Goal: Task Accomplishment & Management: Complete application form

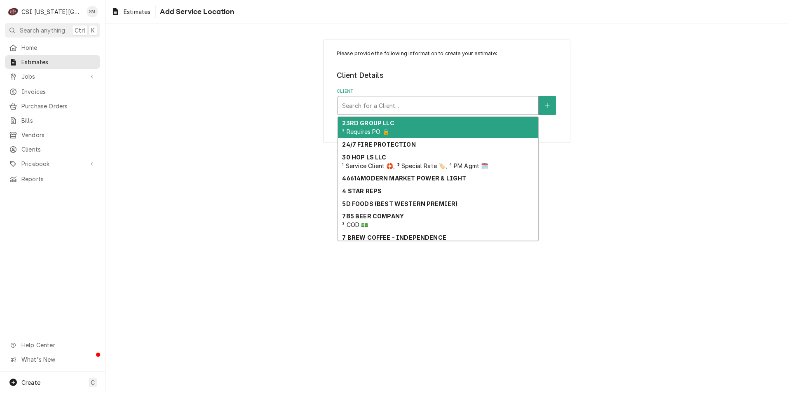
click at [449, 109] on div "Client" at bounding box center [438, 105] width 192 height 15
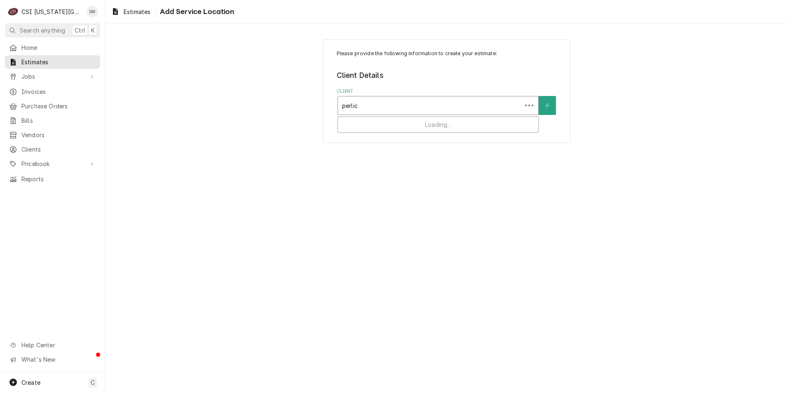
type input "perlick"
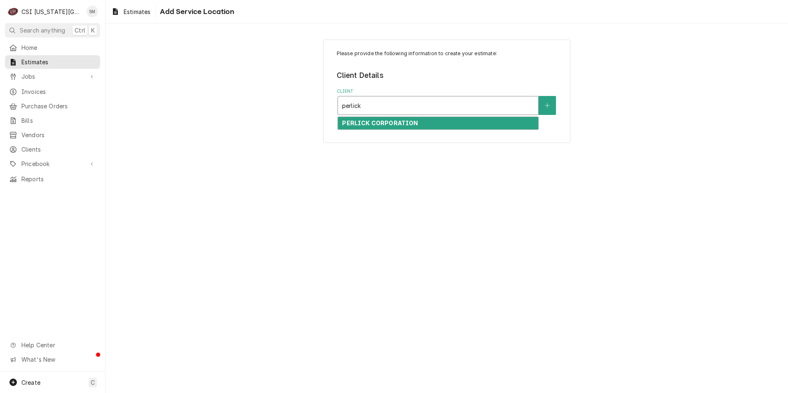
click at [401, 121] on strong "PERLICK CORPORATION" at bounding box center [380, 123] width 76 height 7
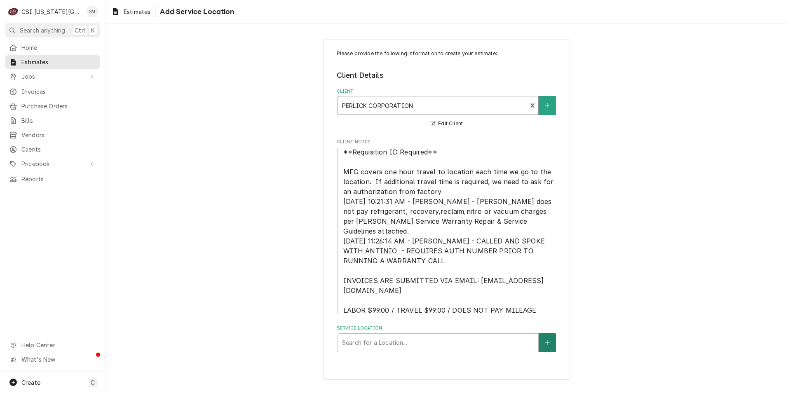
click at [551, 333] on button "Service Location" at bounding box center [547, 342] width 17 height 19
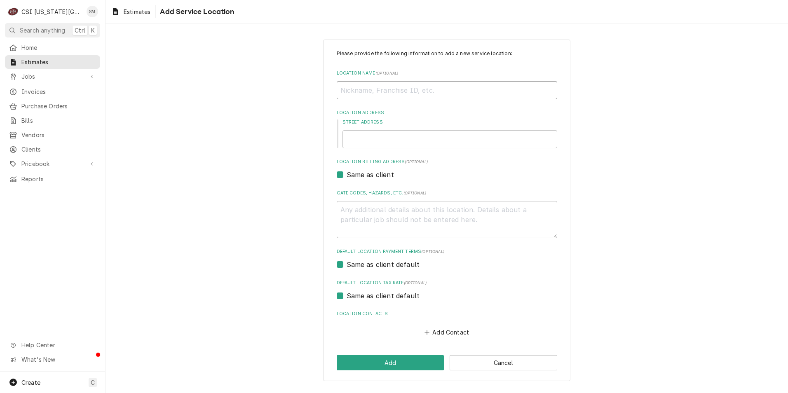
click at [364, 90] on input "Location Name ( optional )" at bounding box center [447, 90] width 221 height 18
type textarea "x"
type input "C"
type textarea "x"
type input "Cr"
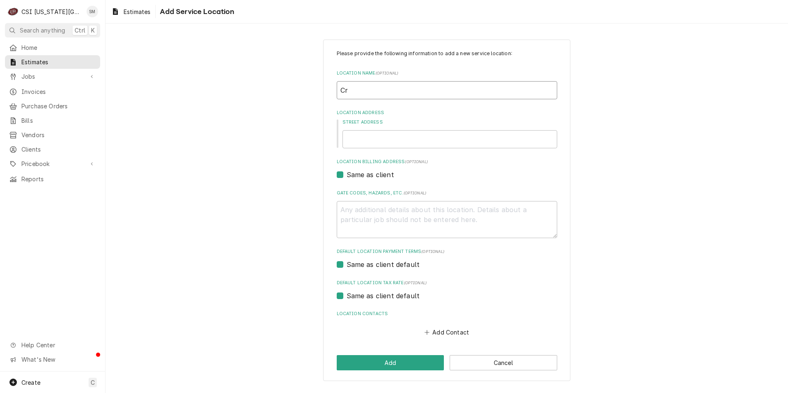
type textarea "x"
type input "Cro"
type textarea "x"
type input "Cros"
type textarea "x"
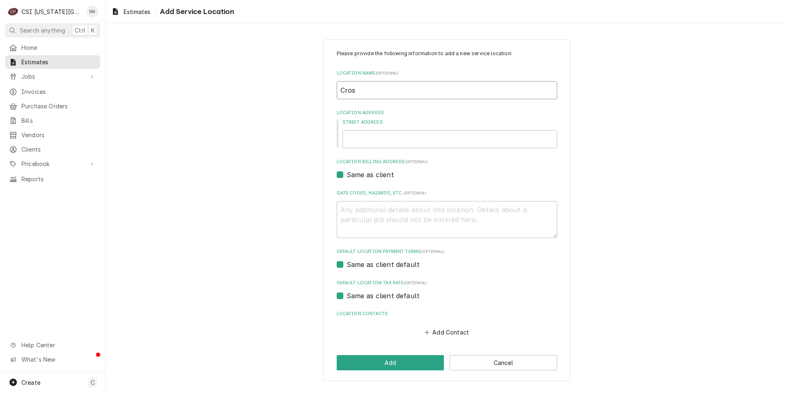
type input "Cross"
type textarea "x"
type input "Crossw"
type textarea "x"
type input "Crosswi"
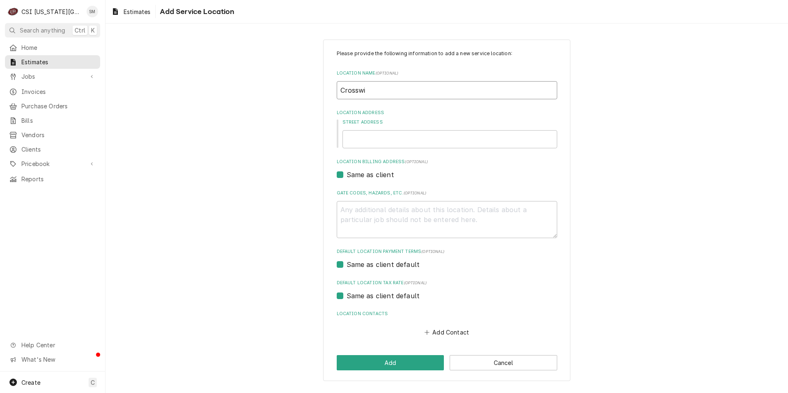
type textarea "x"
type input "Crosswin"
type textarea "x"
type input "Crosswind"
type textarea "x"
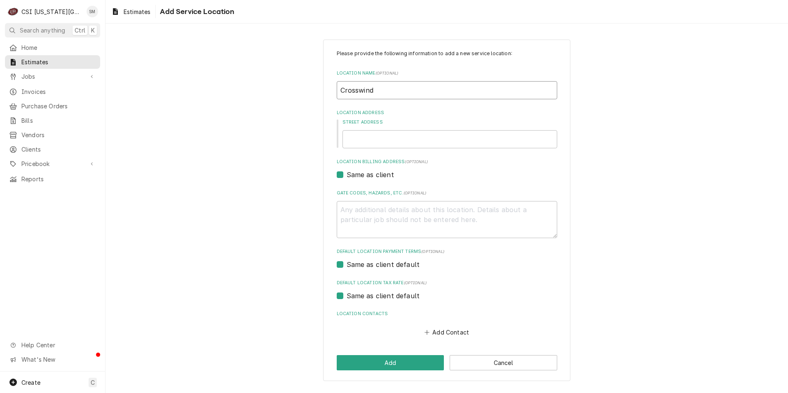
type input "Crosswinds"
type textarea "x"
type input "Crosswinds"
type textarea "x"
type input "Crosswind"
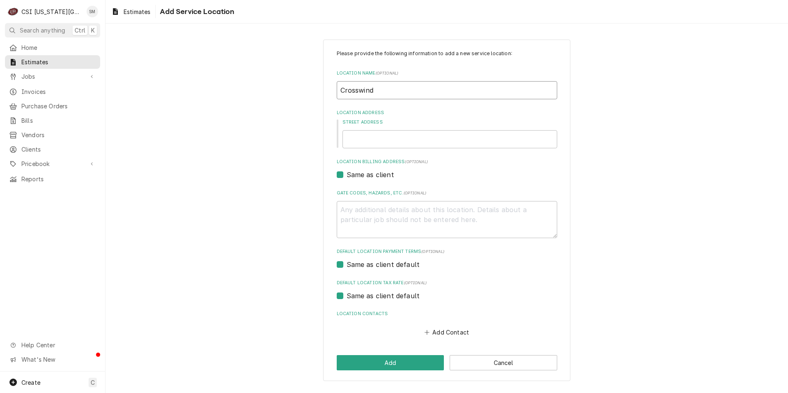
type textarea "x"
type input "Crosswin"
type textarea "x"
type input "Crosswi"
type textarea "x"
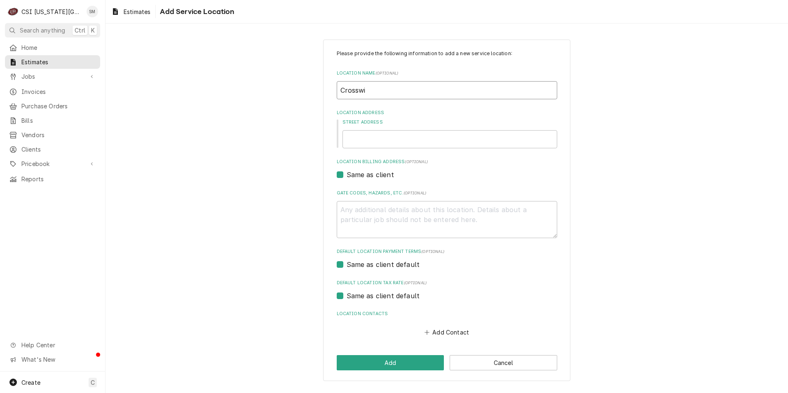
type input "Crossw"
type textarea "x"
type input "Cross"
type textarea "x"
type input "Cros"
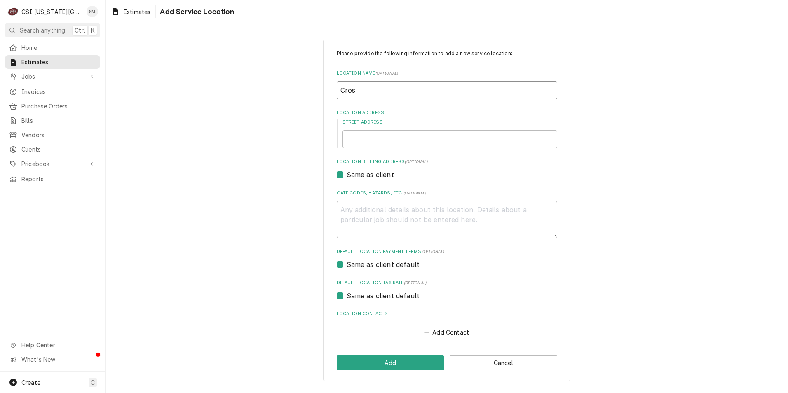
type textarea "x"
type input "Cro"
type textarea "x"
type input "Cr"
type textarea "x"
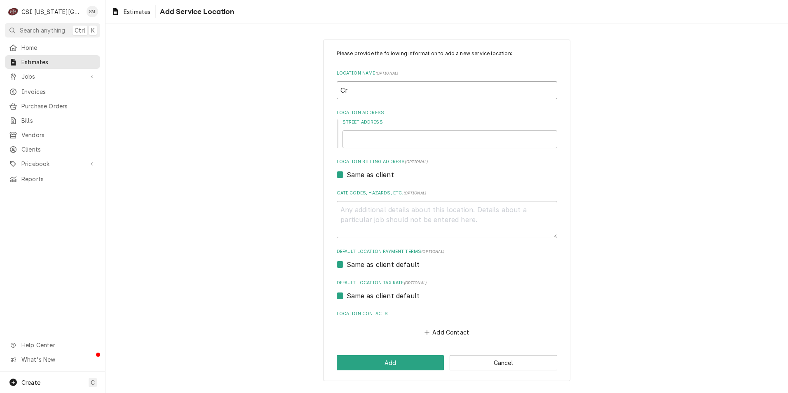
type input "C"
type textarea "x"
type input "W"
type textarea "x"
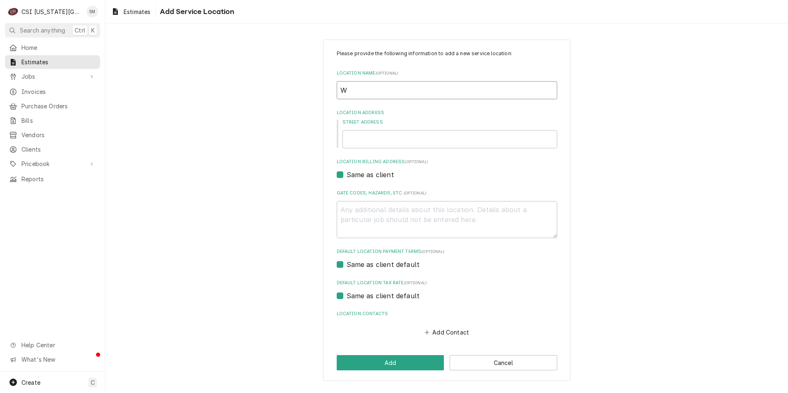
type input "Wy"
type textarea "x"
type input "Wya"
type textarea "x"
type input "Wyan"
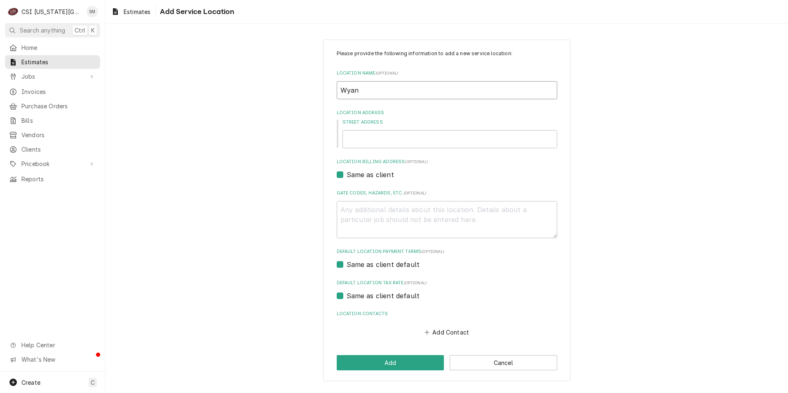
type textarea "x"
type input "[PERSON_NAME]"
type textarea "x"
type input "Wyando"
type textarea "x"
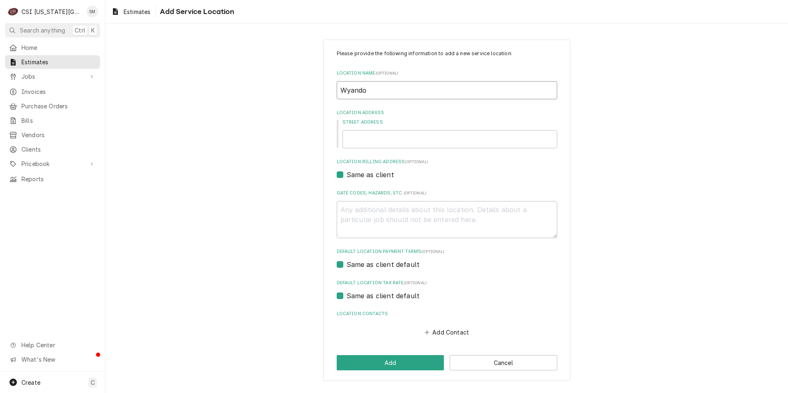
type input "Wyandot"
type textarea "x"
type input "Wyandott"
type textarea "x"
type input "Wyandotte"
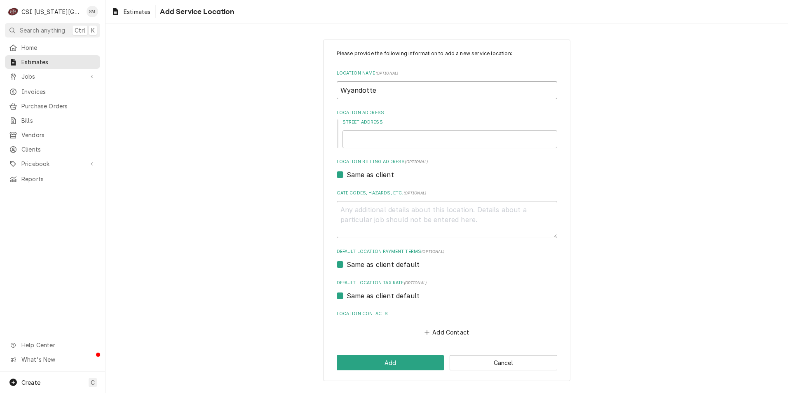
type textarea "x"
type input "Wyandotte"
type textarea "x"
type input "Wyandotte C"
type textarea "x"
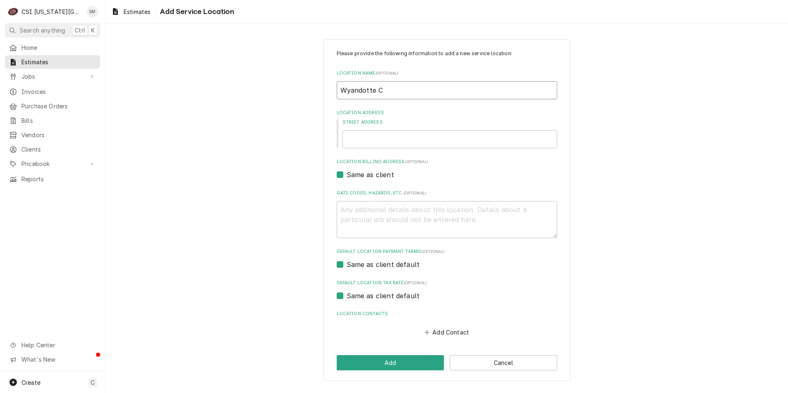
type input "Wyandotte Cr"
type textarea "x"
type input "Wyandotte Cro"
type textarea "x"
type input "[PERSON_NAME]"
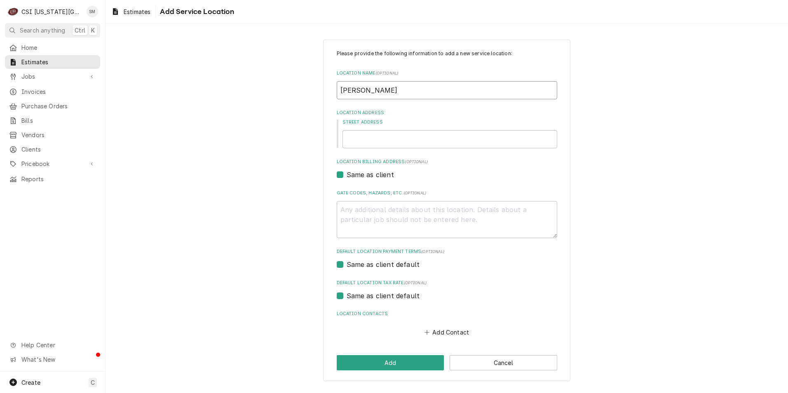
type textarea "x"
type input "Wyandotte Cross"
type textarea "x"
type input "Wyandotte Crossw"
type textarea "x"
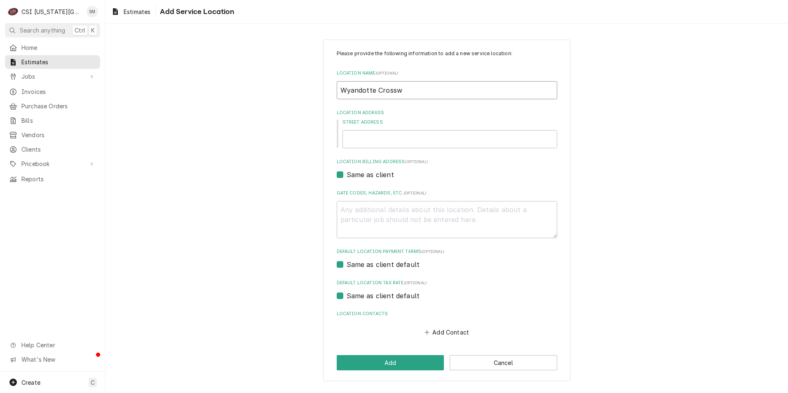
type input "Wyandotte Crosswi"
type textarea "x"
type input "Wyandotte Crosswin"
type textarea "x"
type input "Wyandotte Crosswind"
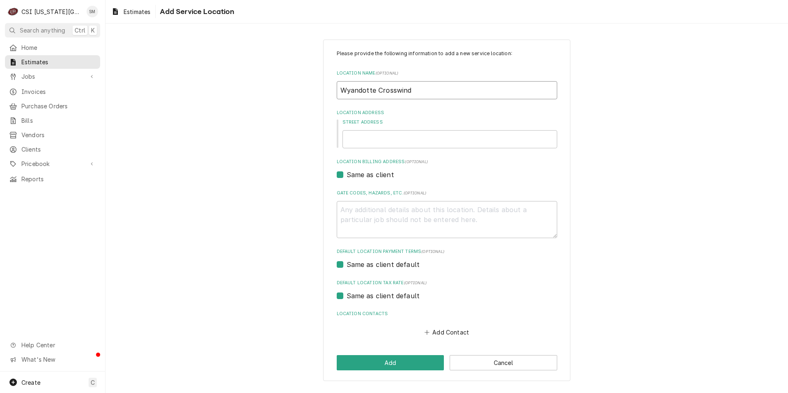
type textarea "x"
type input "Wyandotte Crosswinds"
type textarea "x"
type input "Wyandotte Crosswinds"
type textarea "x"
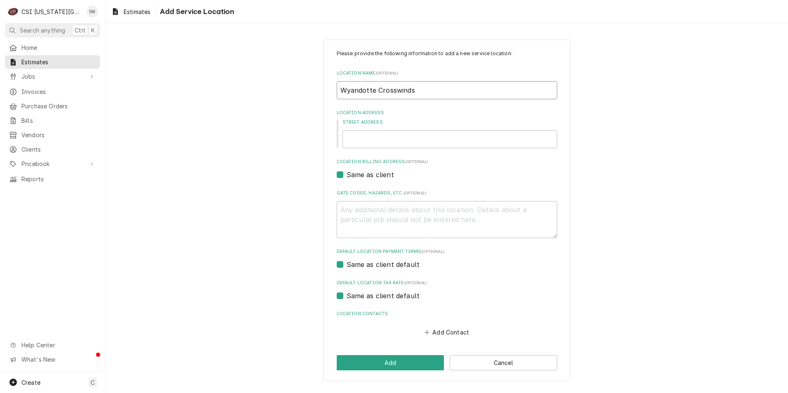
type input "Wyandotte Crosswinds C"
type textarea "x"
type input "Wyandotte Crosswinds Ca"
type textarea "x"
type input "Wyandotte Crosswinds Cas"
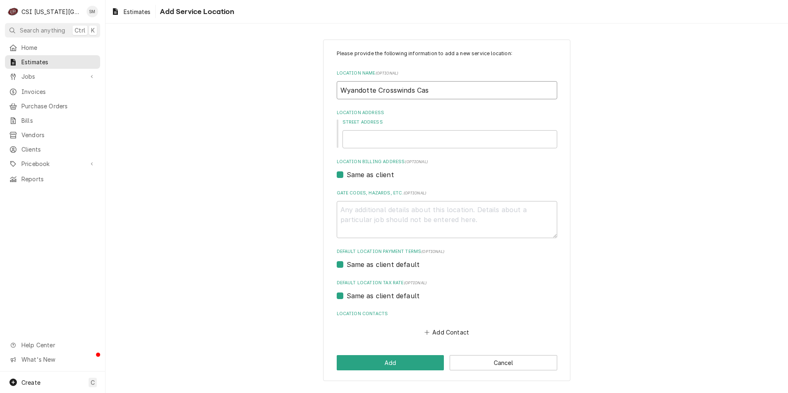
type textarea "x"
type input "Wyandotte Crosswinds Casi"
type textarea "x"
type input "Wyandotte Crosswinds Casin"
type textarea "x"
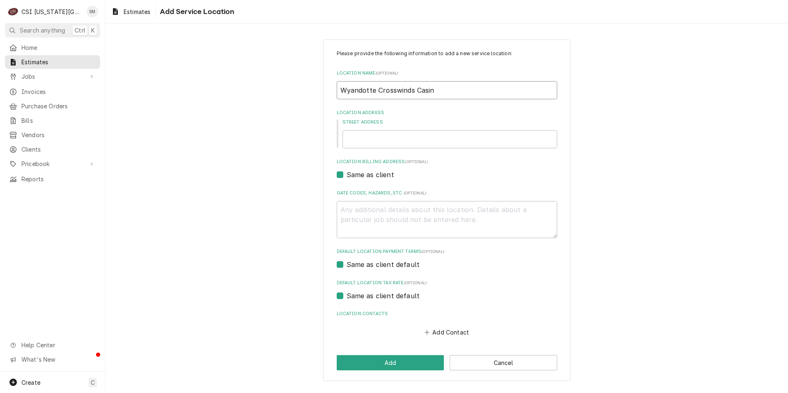
type input "Wyandotte Crosswinds Casino"
type textarea "x"
type input "Wyandotte Crosswinds Casino"
click at [369, 146] on input "Street Address" at bounding box center [450, 139] width 215 height 18
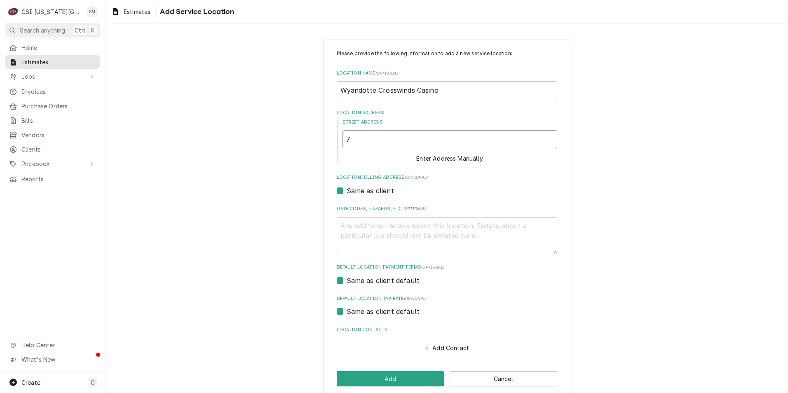
type textarea "x"
type input "7"
type textarea "x"
type input "77"
type textarea "x"
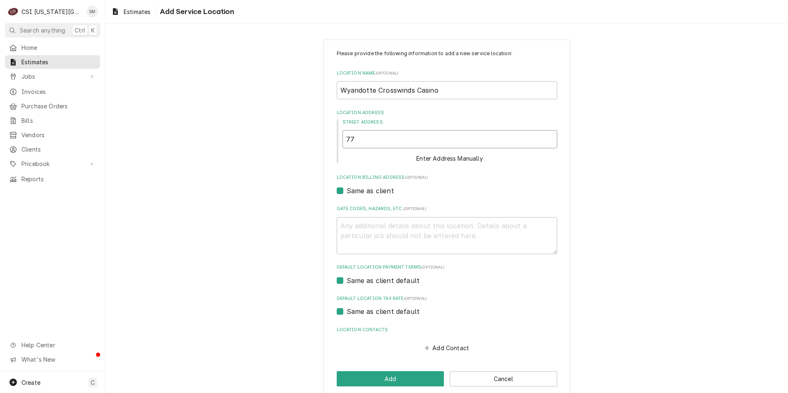
type input "777"
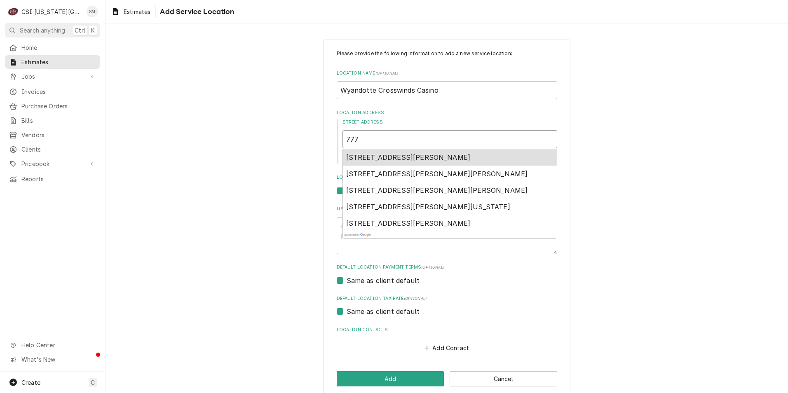
type textarea "x"
type input "777N"
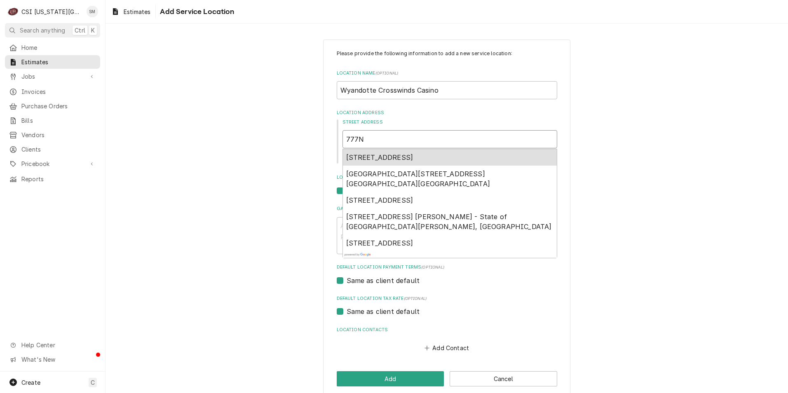
type textarea "x"
type input "777No"
type textarea "x"
type input "777Nor"
type textarea "x"
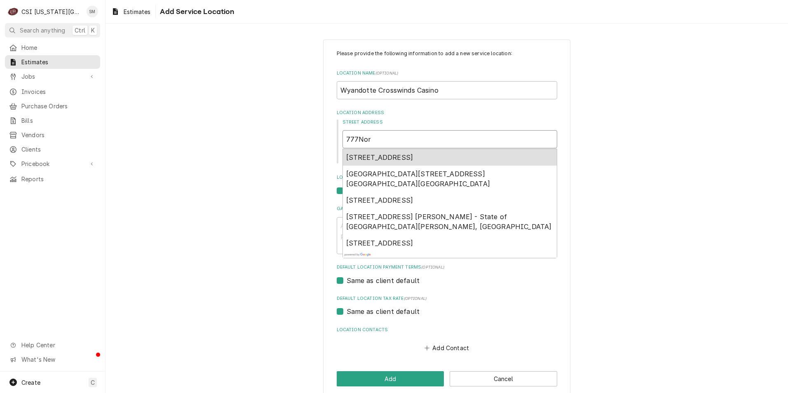
type input "777Nort"
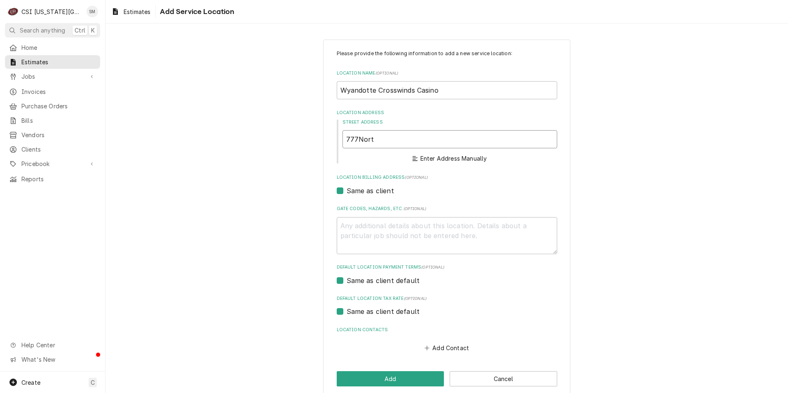
type textarea "x"
type input "777North"
type textarea "x"
type input "777North"
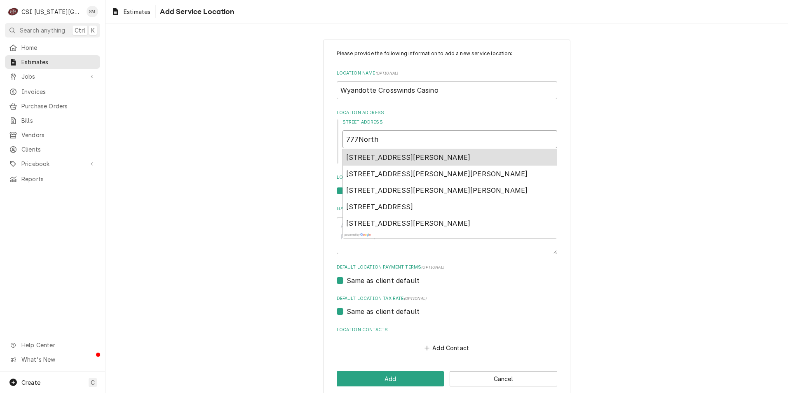
type textarea "x"
type input "777North J"
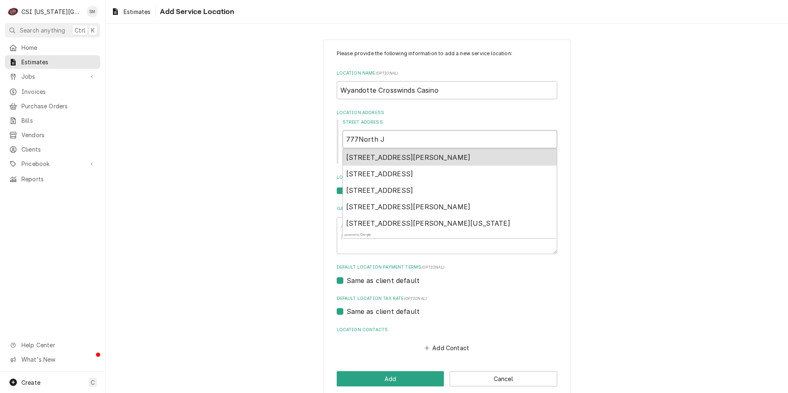
type textarea "x"
type input "777North Ja"
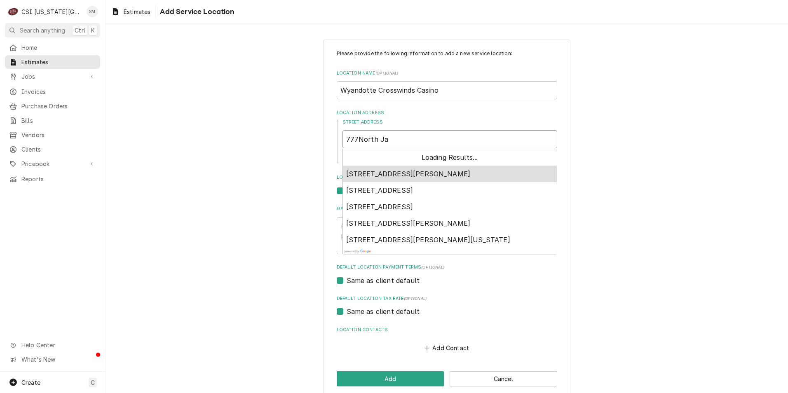
type textarea "x"
type input "777North Jac"
type textarea "x"
type input "777North Jack"
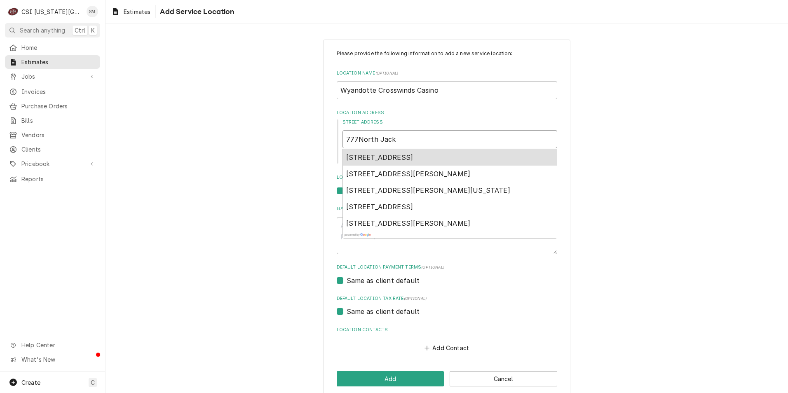
type textarea "x"
type input "777North Jackp"
type textarea "x"
type input "777North Jackpo"
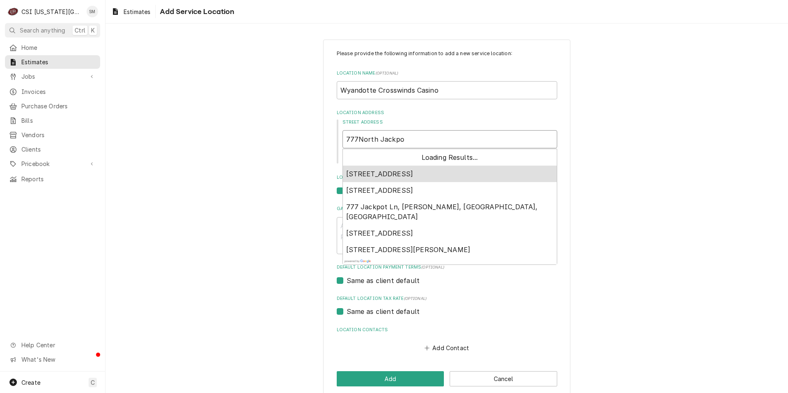
type textarea "x"
type input "777North Jackpot"
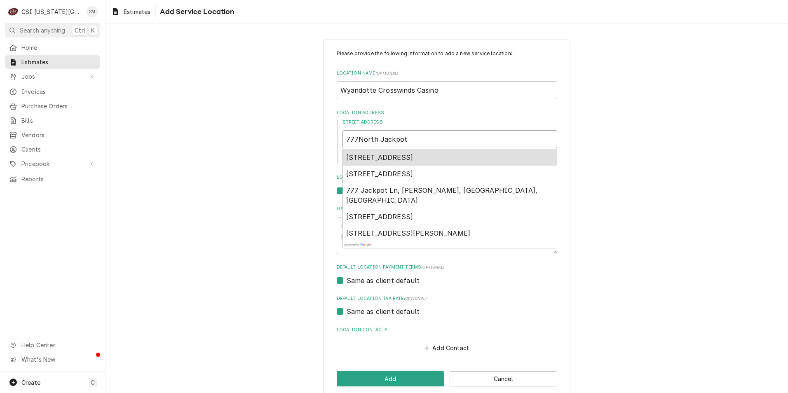
type textarea "x"
type input "777North Jackpot"
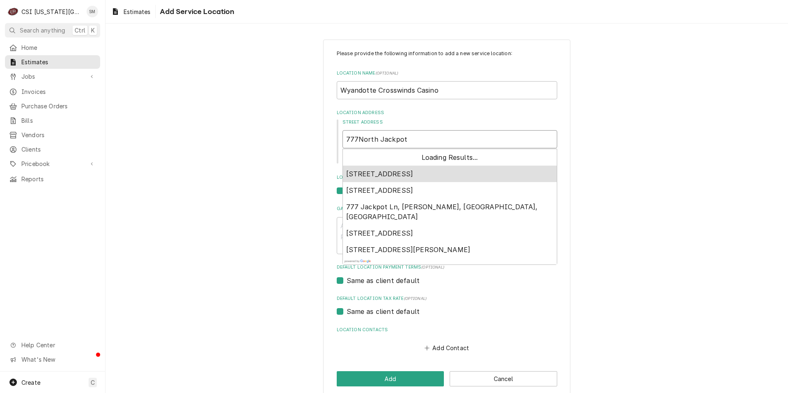
type textarea "x"
type input "777North Jackpot w"
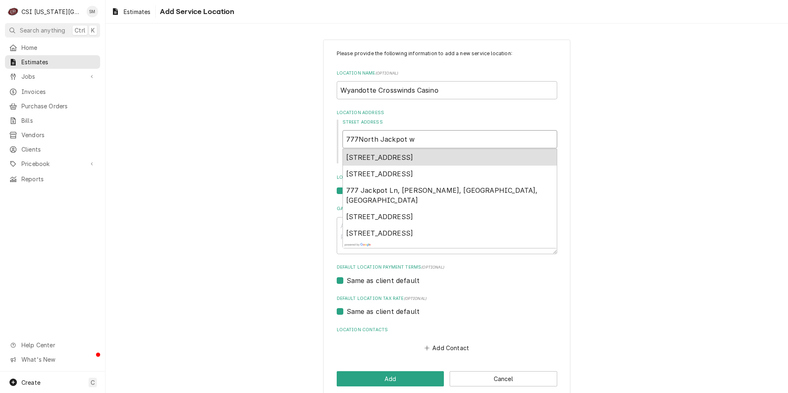
type textarea "x"
type input "777North Jackpot wa"
type textarea "x"
type input "777North Jackpot way"
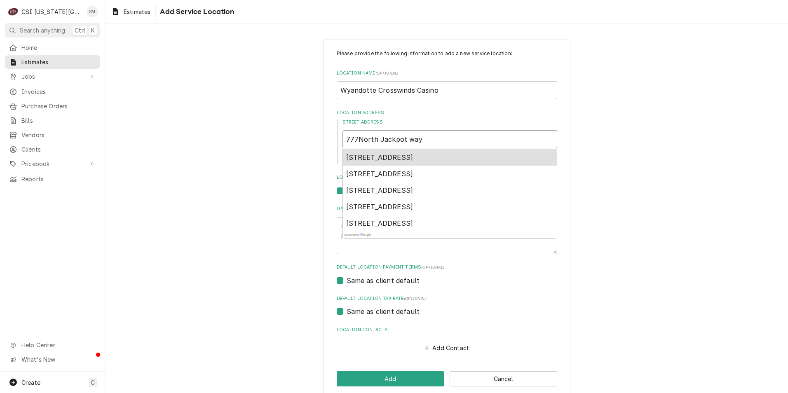
click at [413, 158] on span "[STREET_ADDRESS]" at bounding box center [379, 157] width 67 height 8
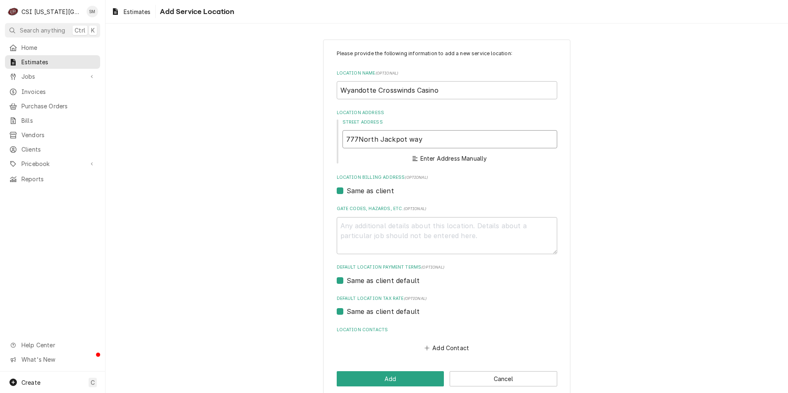
type textarea "x"
type input "777 N Jackpot Wy"
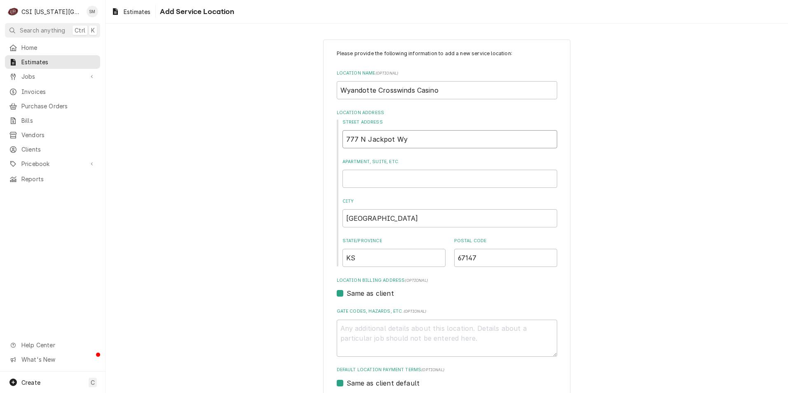
type textarea "x"
type input "777 N Jackpot W"
type textarea "x"
type input "777 N Jackpot Wa"
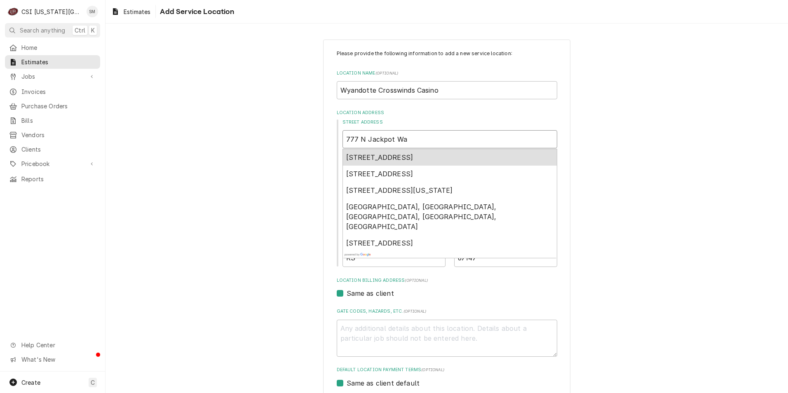
type textarea "x"
type input "[STREET_ADDRESS]"
type textarea "x"
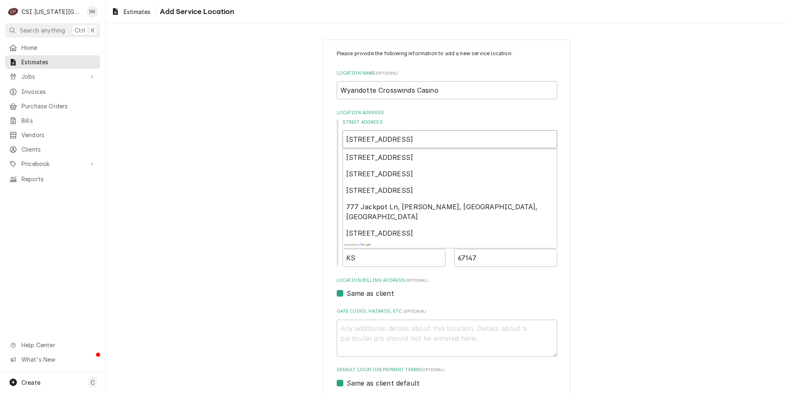
type input "[STREET_ADDRESS]"
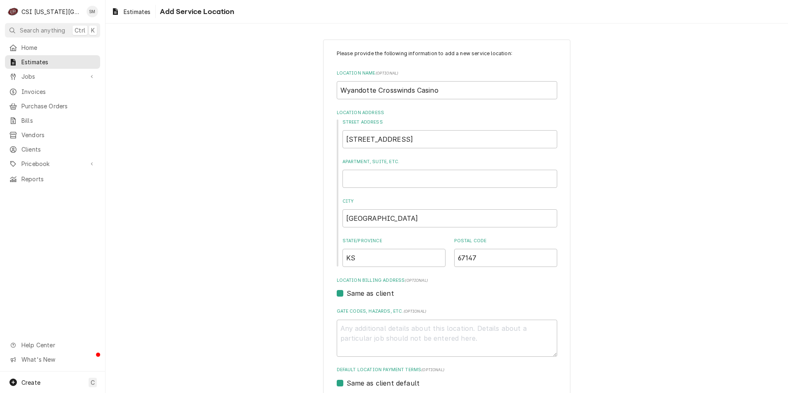
click at [643, 190] on div "Please provide the following information to add a new service location: Locatio…" at bounding box center [447, 269] width 683 height 475
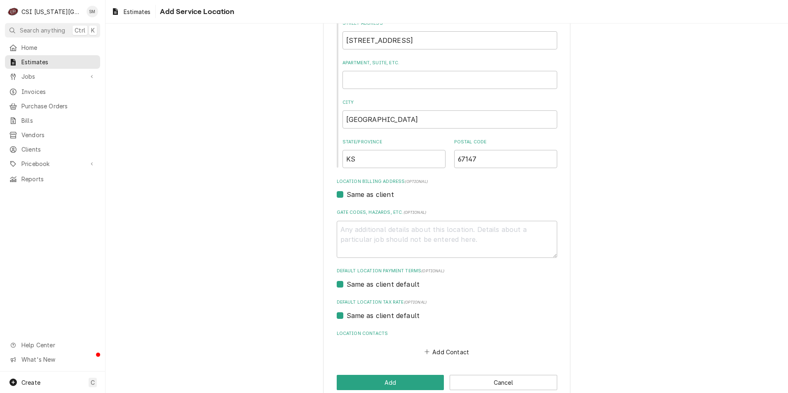
scroll to position [114, 0]
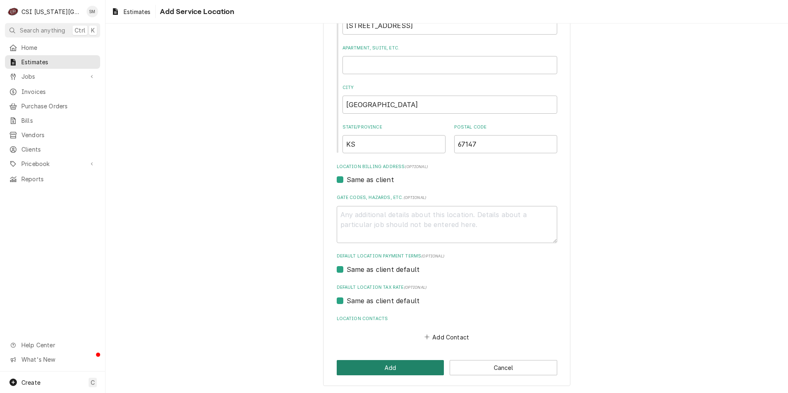
click at [404, 374] on button "Add" at bounding box center [391, 367] width 108 height 15
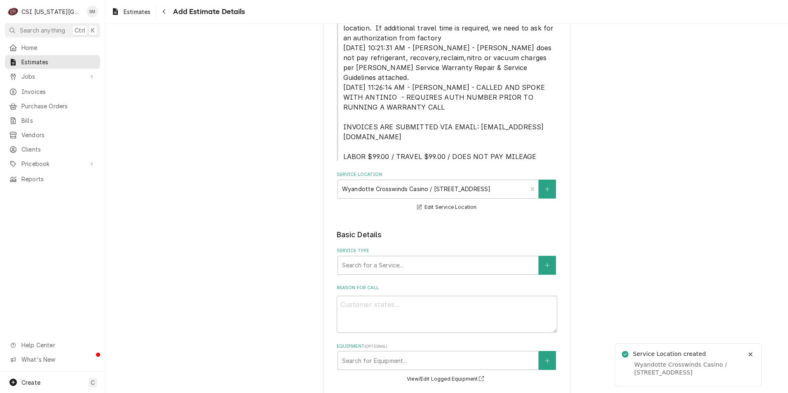
scroll to position [206, 0]
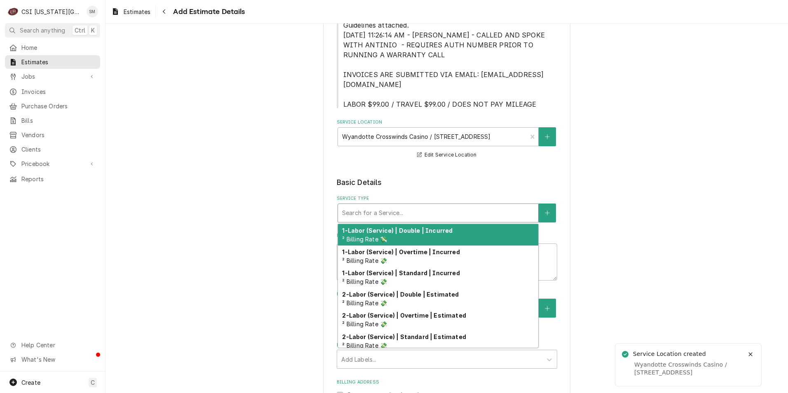
click at [425, 206] on div "Service Type" at bounding box center [438, 213] width 192 height 15
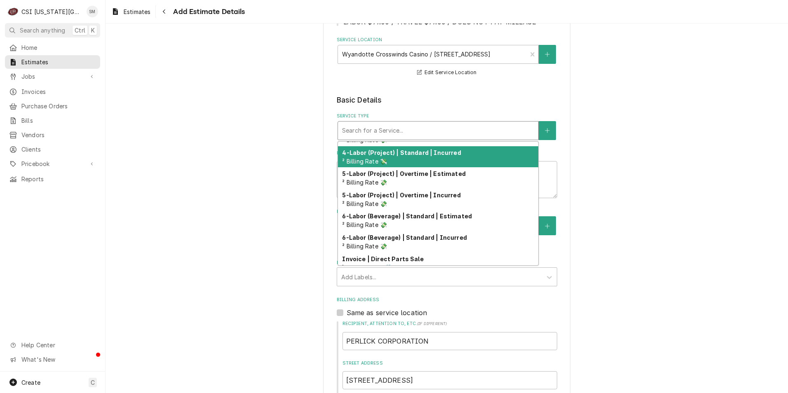
scroll to position [188, 0]
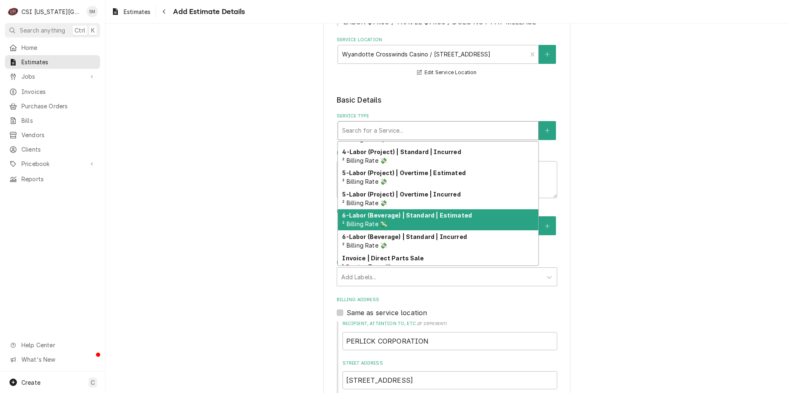
click at [412, 211] on div "6-Labor (Beverage) | Standard | Estimated ² Billing Rate 💸" at bounding box center [438, 219] width 200 height 21
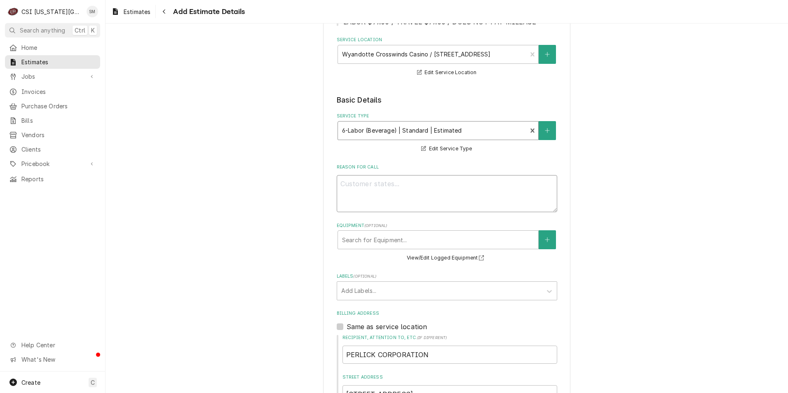
click at [362, 182] on textarea "Reason For Call" at bounding box center [447, 193] width 221 height 37
type textarea "x"
type textarea "E"
type textarea "x"
type textarea "Es"
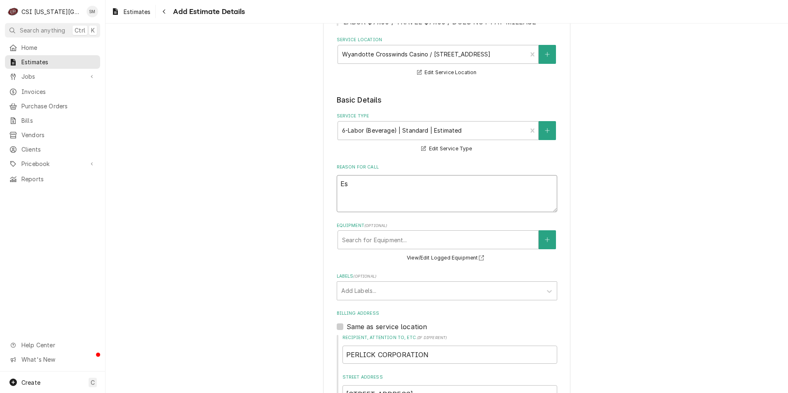
type textarea "x"
type textarea "Est"
type textarea "x"
type textarea "Esti"
type textarea "x"
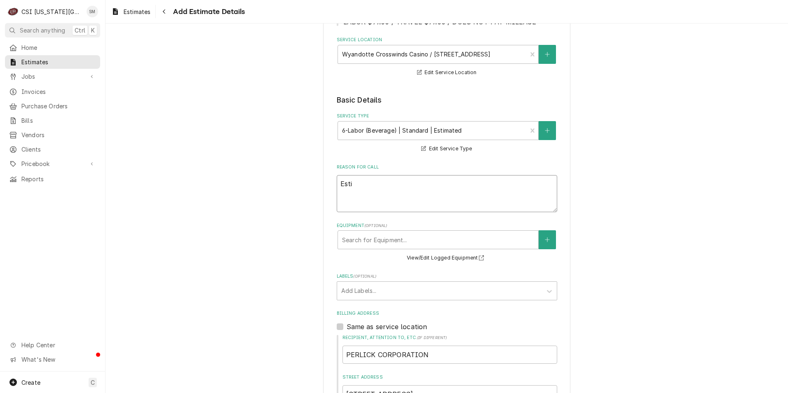
type textarea "Estim"
type textarea "x"
type textarea "Estima"
type textarea "x"
type textarea "Estimat"
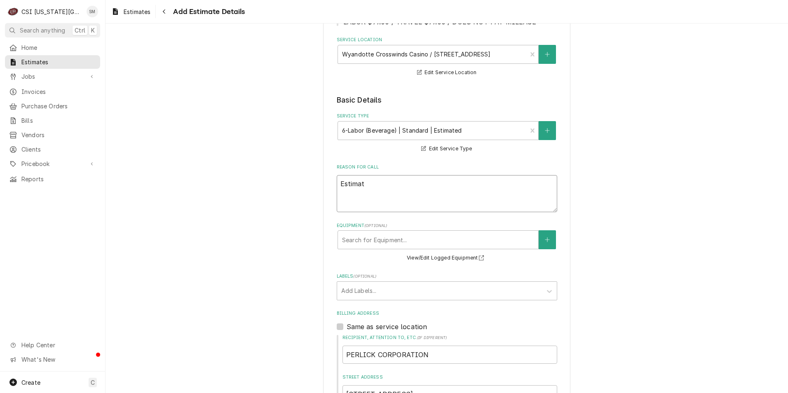
type textarea "x"
type textarea "Estimate"
type textarea "x"
type textarea "Estimate"
type textarea "x"
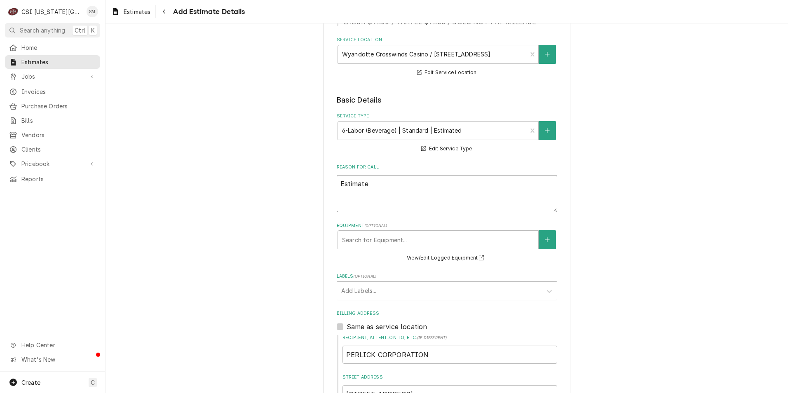
type textarea "Estimate t"
type textarea "x"
type textarea "Estimate to"
type textarea "x"
type textarea "Estimate to"
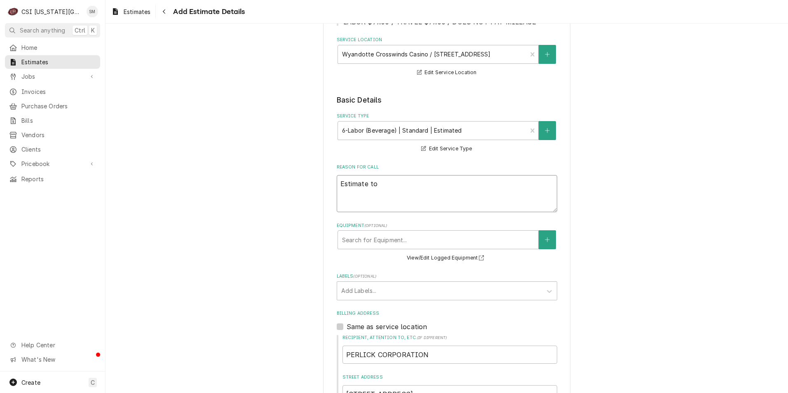
type textarea "x"
type textarea "Estimate to i"
type textarea "x"
type textarea "Estimate to in"
type textarea "x"
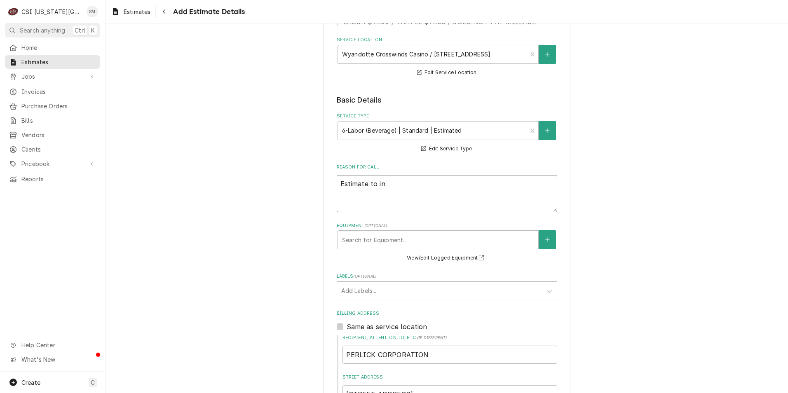
type textarea "Estimate to ins"
type textarea "x"
type textarea "Estimate to inst"
type textarea "x"
type textarea "Estimate to insta"
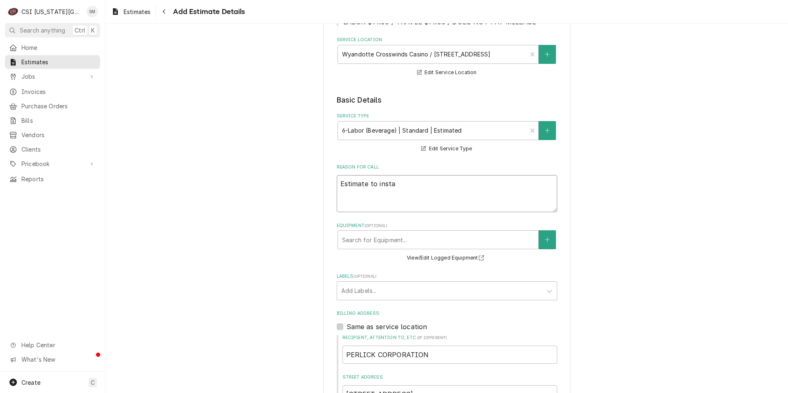
type textarea "x"
type textarea "Estimate to instal"
type textarea "x"
type textarea "Estimate to install"
type textarea "x"
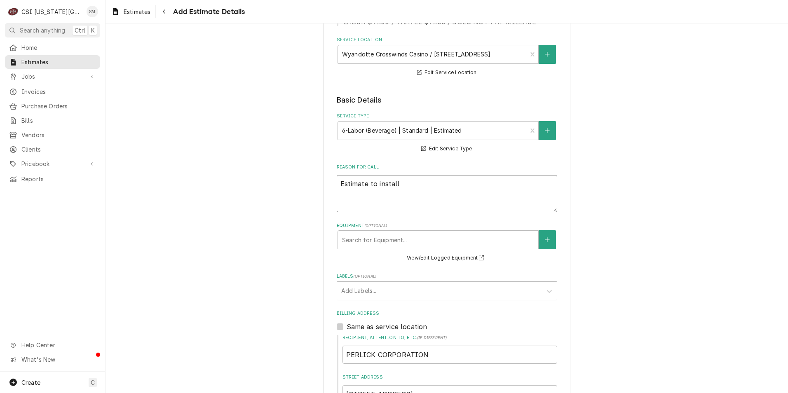
type textarea "Estimate to install"
type textarea "x"
type textarea "Estimate to install ^"
type textarea "x"
type textarea "Estimate to install ^"
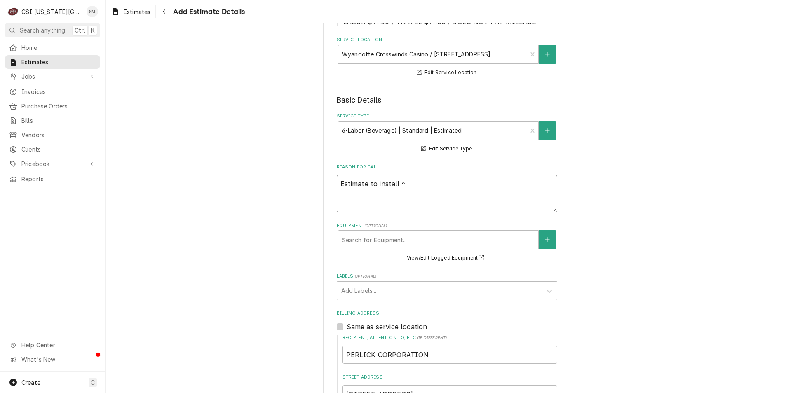
type textarea "x"
type textarea "Estimate to install ^"
type textarea "x"
type textarea "Estimate to install"
type textarea "x"
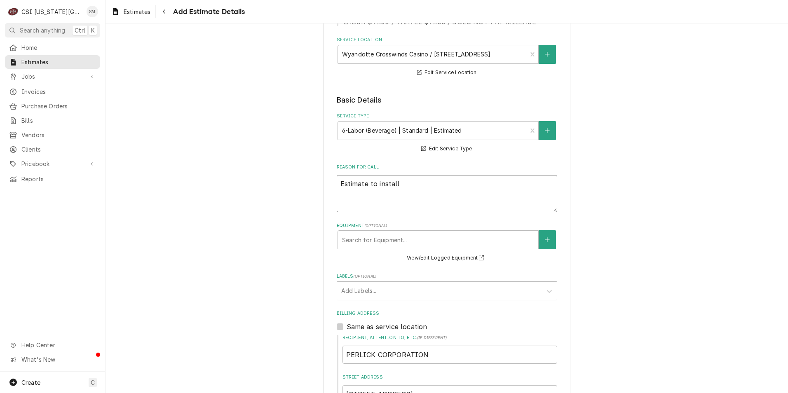
type textarea "Estimate to install B"
click at [433, 232] on div "Equipment" at bounding box center [438, 239] width 192 height 15
click at [545, 237] on icon "Create New Equipment" at bounding box center [547, 240] width 5 height 6
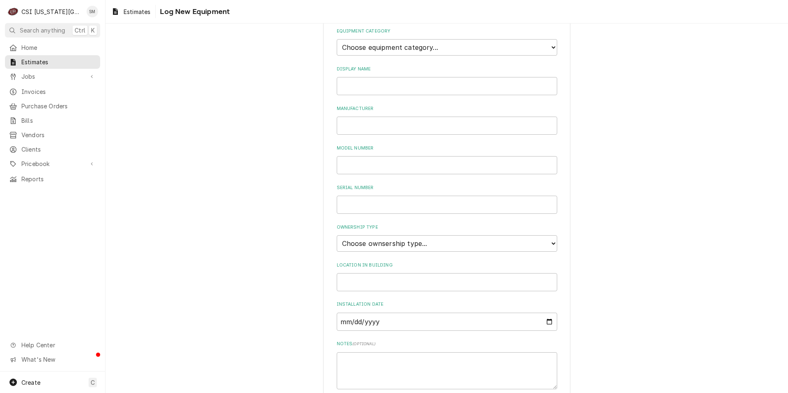
scroll to position [126, 0]
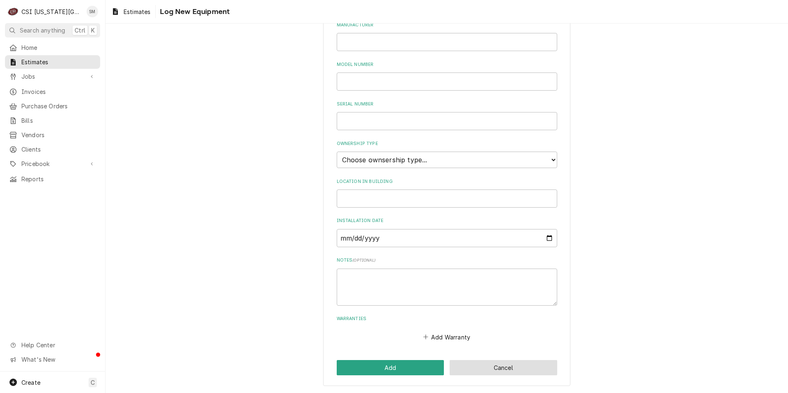
click at [542, 368] on button "Cancel" at bounding box center [504, 367] width 108 height 15
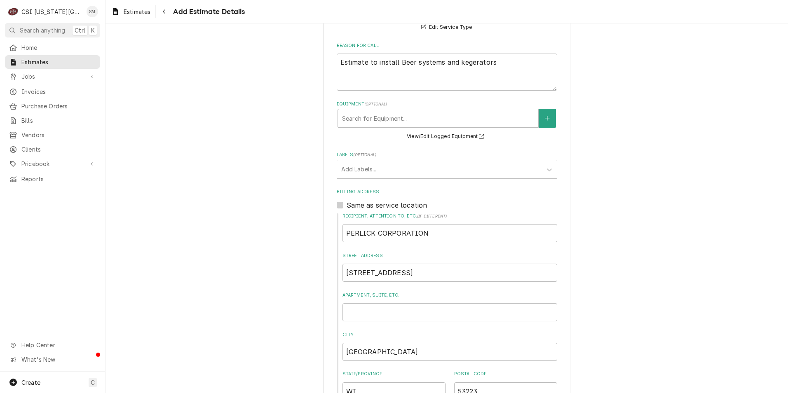
scroll to position [412, 0]
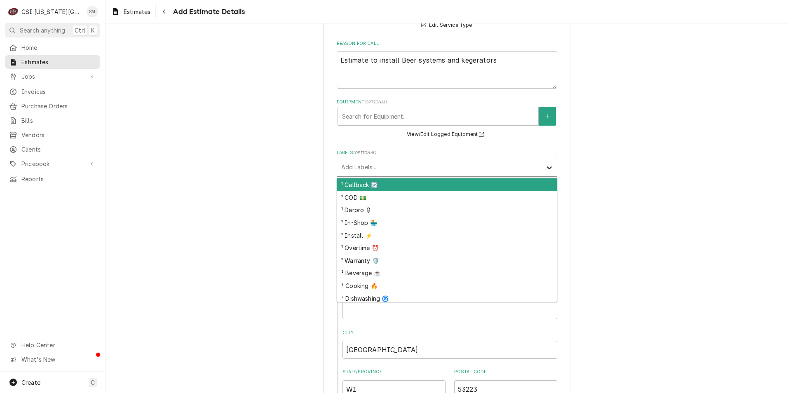
click at [542, 160] on div "Labels" at bounding box center [549, 168] width 15 height 16
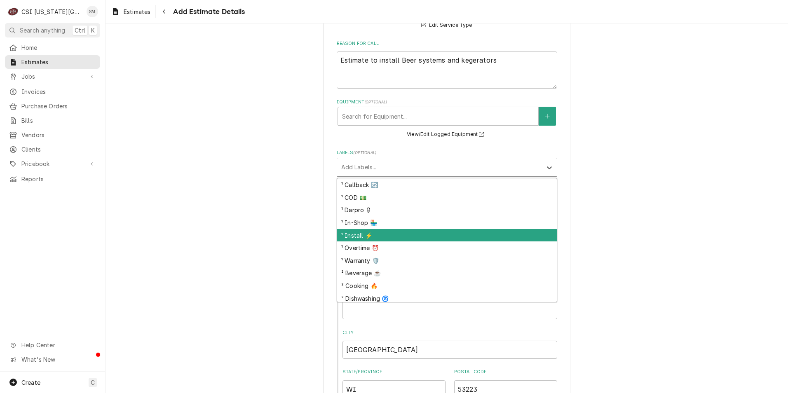
click at [364, 231] on div "¹ Install ⚡️" at bounding box center [447, 235] width 220 height 13
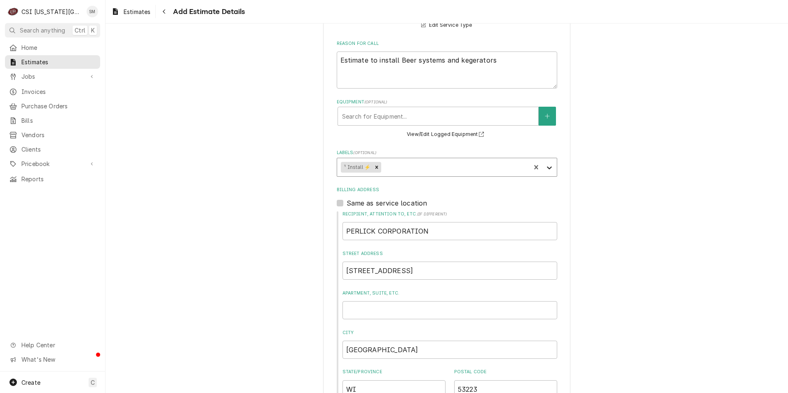
click at [548, 164] on icon "Labels" at bounding box center [549, 168] width 8 height 8
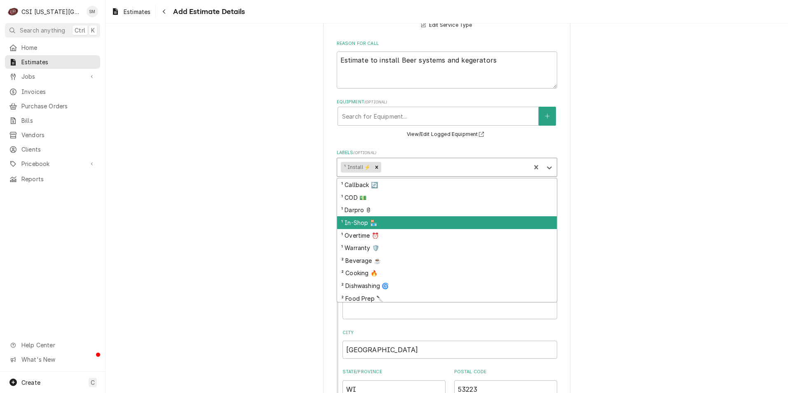
scroll to position [78, 0]
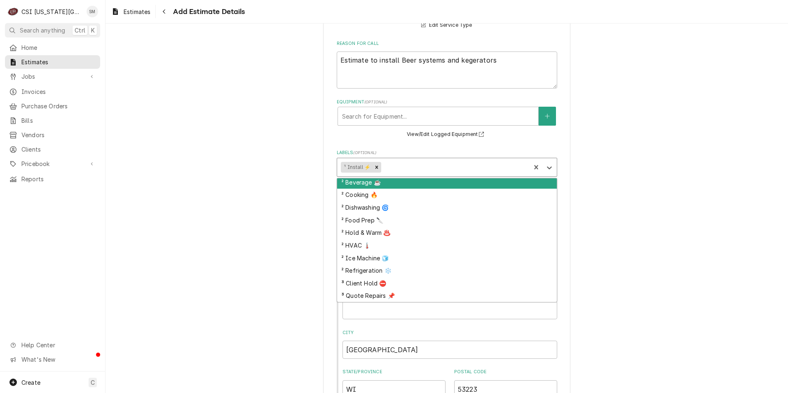
click at [358, 176] on div "² Beverage ☕️" at bounding box center [447, 182] width 220 height 13
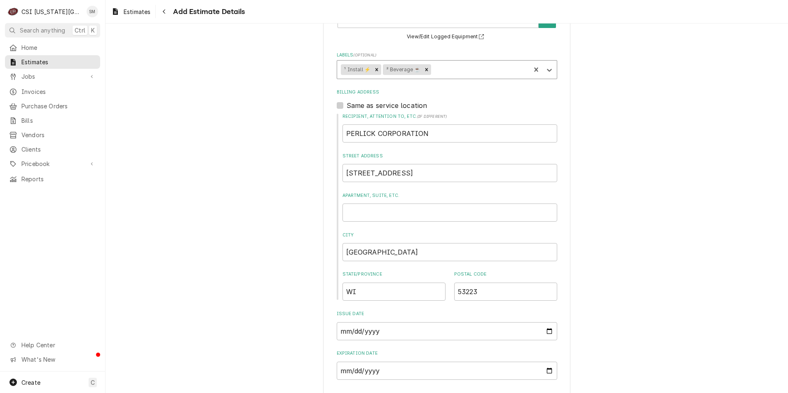
scroll to position [522, 0]
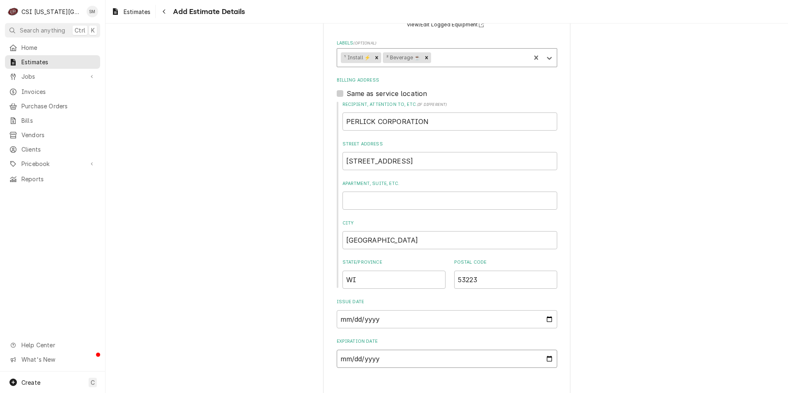
click at [548, 350] on input "Expiration Date" at bounding box center [447, 359] width 221 height 18
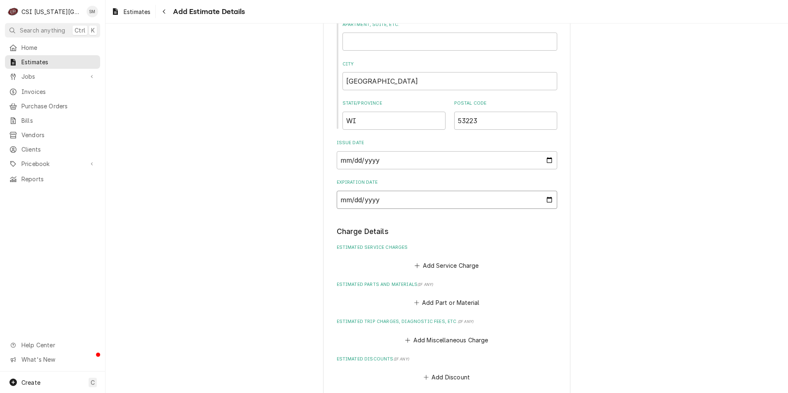
scroll to position [769, 0]
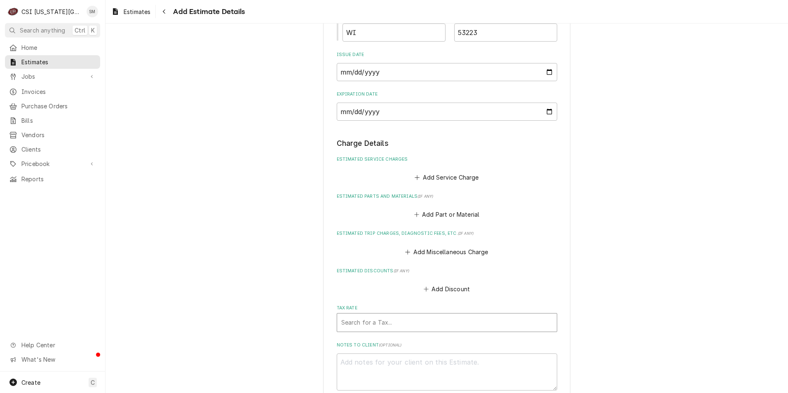
click at [373, 315] on div "Tax Rate" at bounding box center [446, 322] width 211 height 15
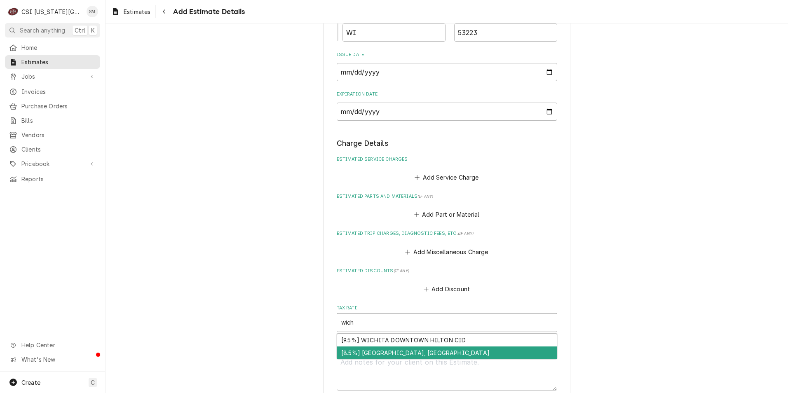
click at [373, 347] on div "[8.5%] [GEOGRAPHIC_DATA], [GEOGRAPHIC_DATA]" at bounding box center [447, 353] width 220 height 13
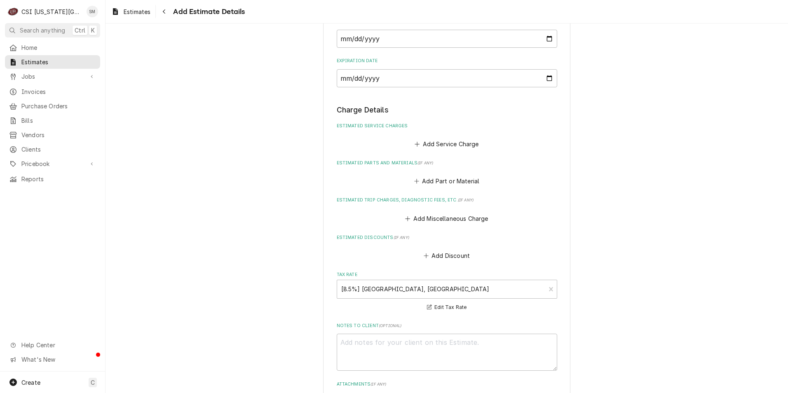
scroll to position [720, 0]
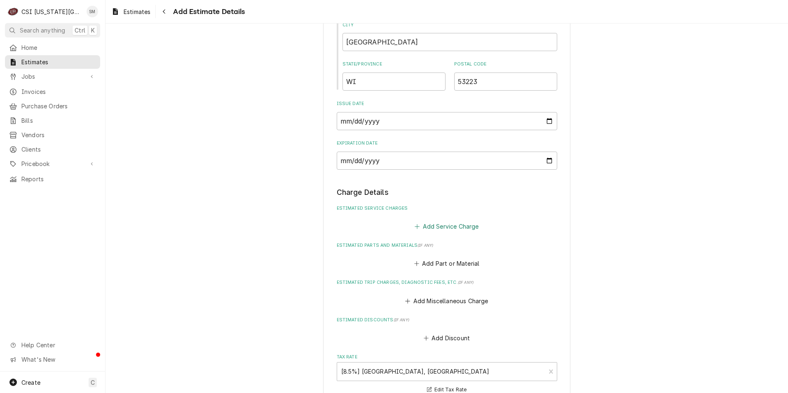
click at [420, 221] on button "Add Service Charge" at bounding box center [446, 227] width 67 height 12
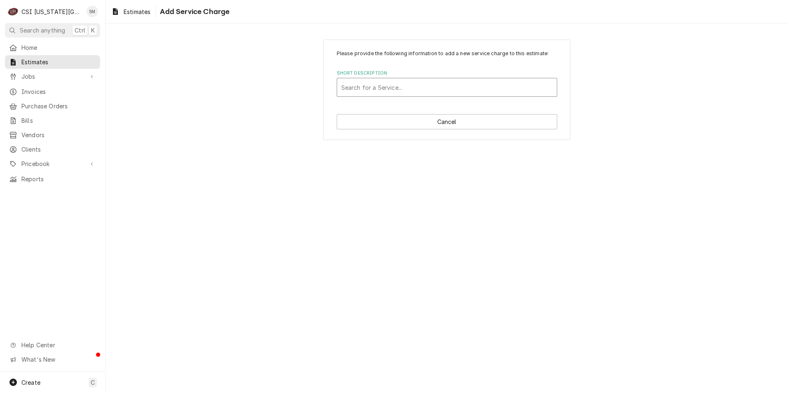
click at [394, 94] on div "Short Description" at bounding box center [446, 87] width 211 height 15
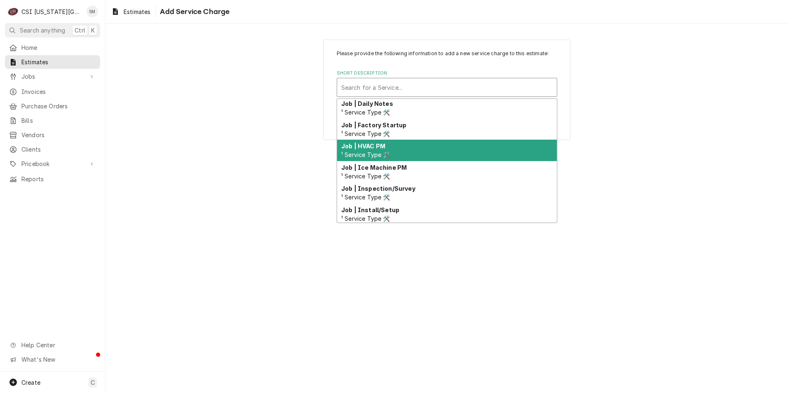
scroll to position [467, 0]
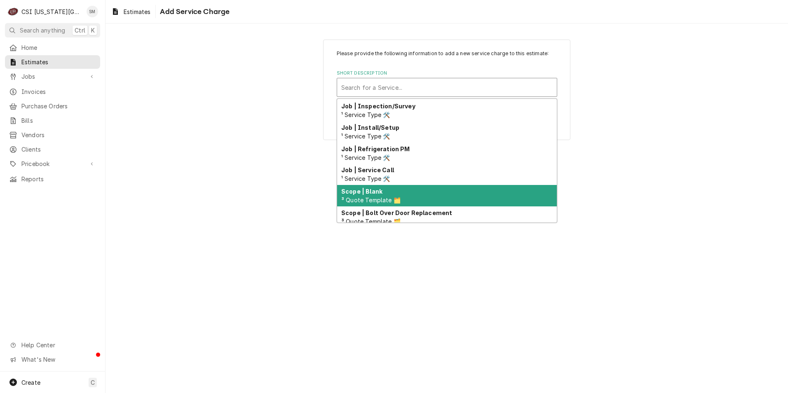
click at [401, 202] on div "Scope | Blank ³ Quote Template 🗂️" at bounding box center [447, 195] width 220 height 21
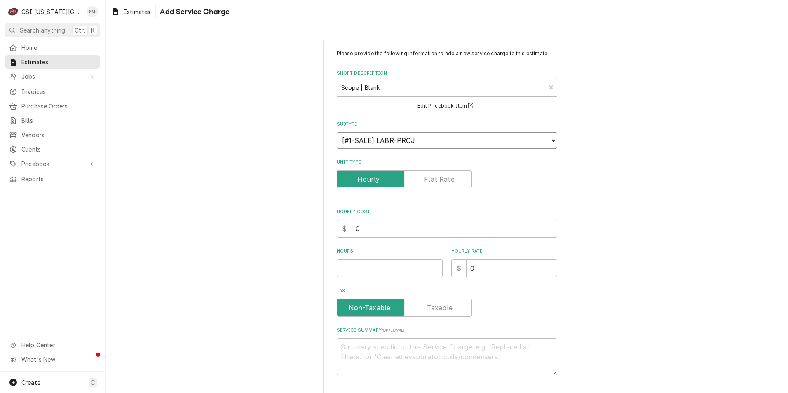
click at [551, 142] on select "Choose a subtype... [#1-SALE] LABR-[PERSON_NAME] [#1-SALE] LABR-[PERSON_NAME]-P…" at bounding box center [447, 140] width 221 height 16
click at [337, 132] on select "Choose a subtype... [#1-SALE] LABR-[PERSON_NAME] [#1-SALE] LABR-[PERSON_NAME]-P…" at bounding box center [447, 140] width 221 height 16
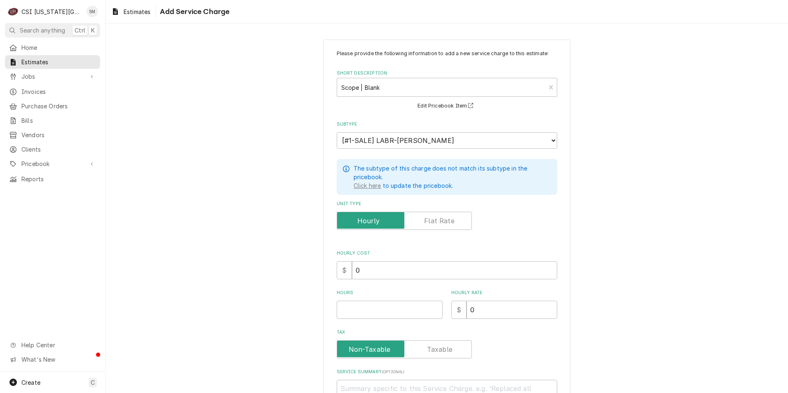
click at [439, 220] on label "Unit Type" at bounding box center [404, 221] width 135 height 18
click at [439, 220] on input "Unit Type" at bounding box center [404, 221] width 128 height 18
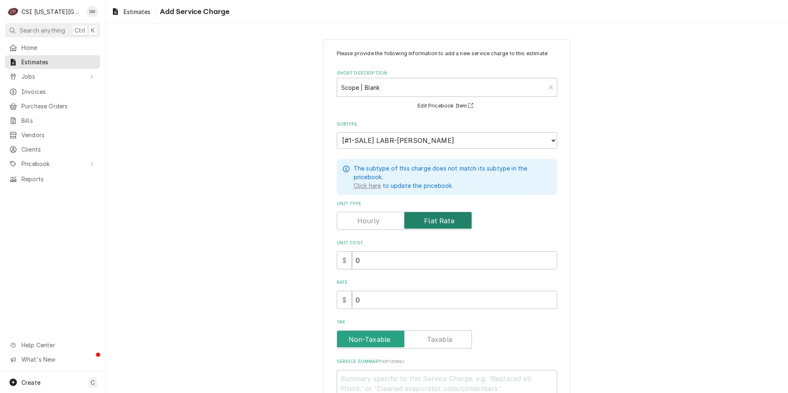
click at [379, 215] on input "Unit Type" at bounding box center [404, 221] width 128 height 18
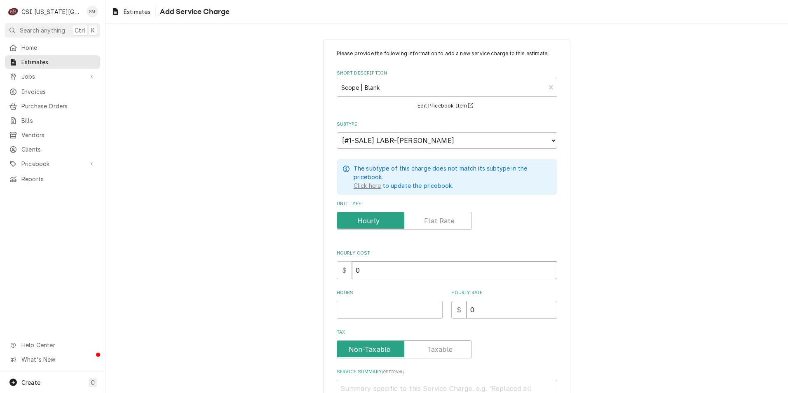
click at [376, 268] on input "0" at bounding box center [454, 270] width 205 height 18
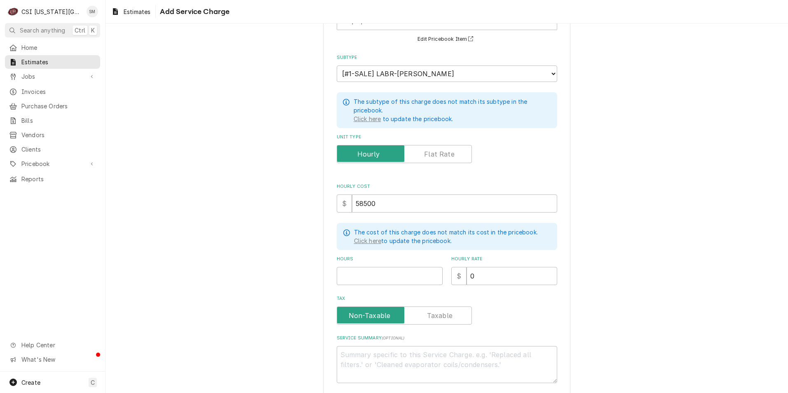
scroll to position [82, 0]
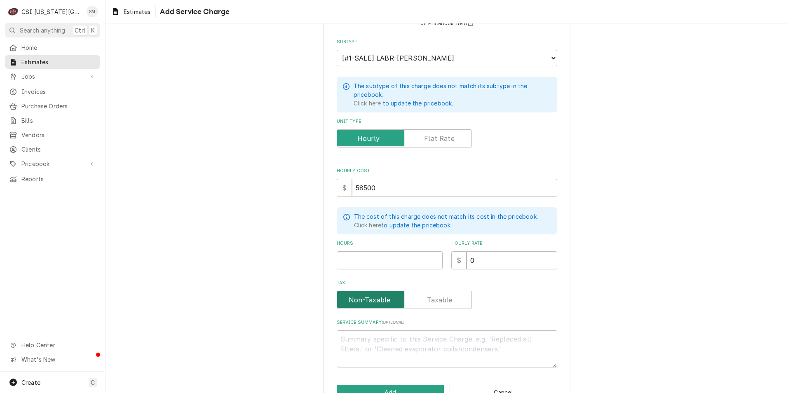
click at [421, 297] on input "Tax" at bounding box center [404, 300] width 128 height 18
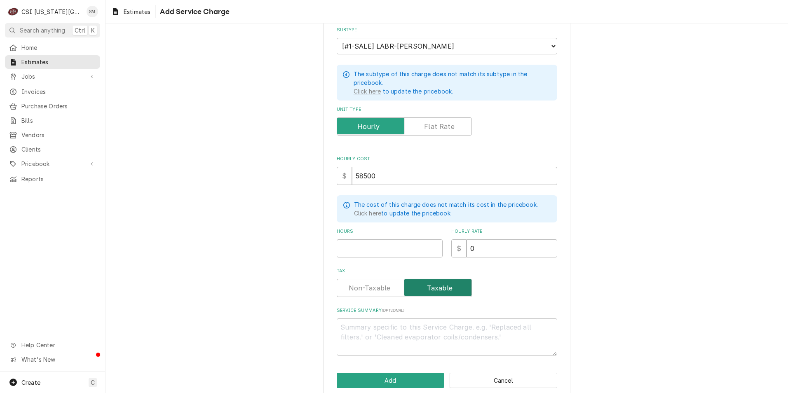
scroll to position [105, 0]
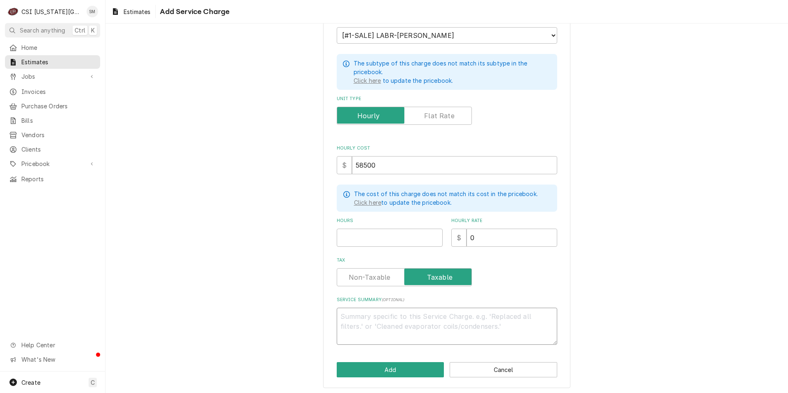
click at [374, 317] on textarea "Service Summary ( optional )" at bounding box center [447, 326] width 221 height 37
drag, startPoint x: 377, startPoint y: 322, endPoint x: 365, endPoint y: 322, distance: 12.4
click at [365, 322] on textarea "Service Summary ( optional )" at bounding box center [447, 326] width 221 height 37
click at [365, 275] on label "Tax" at bounding box center [404, 277] width 135 height 18
click at [365, 275] on input "Tax" at bounding box center [404, 277] width 128 height 18
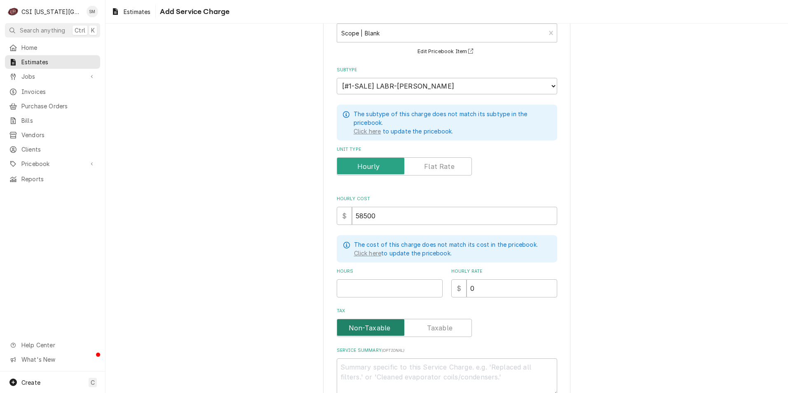
scroll to position [0, 0]
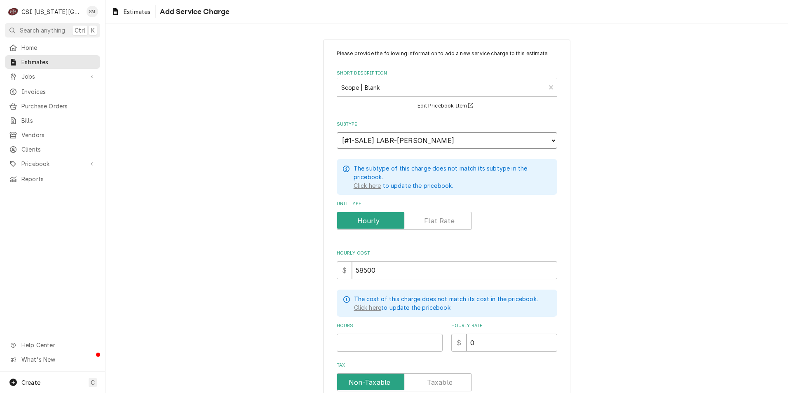
click at [549, 143] on select "Choose a subtype... [#1-SALE] LABR-[PERSON_NAME] [#1-SALE] LABR-[PERSON_NAME]-P…" at bounding box center [447, 140] width 221 height 16
click at [272, 157] on div "Please provide the following information to add a new service charge to this es…" at bounding box center [447, 266] width 683 height 468
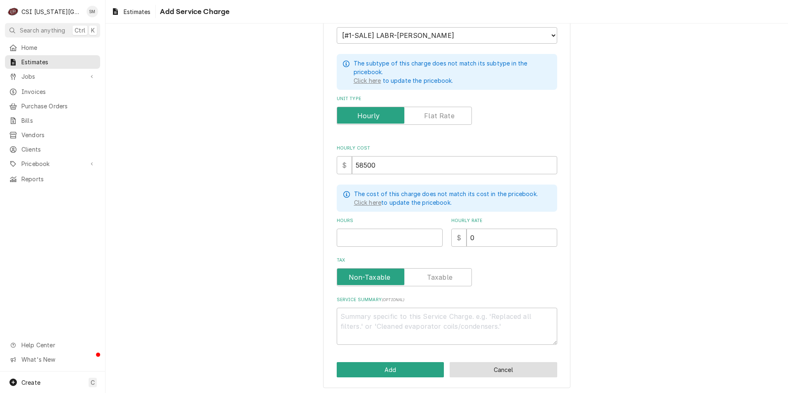
click at [481, 368] on button "Cancel" at bounding box center [504, 369] width 108 height 15
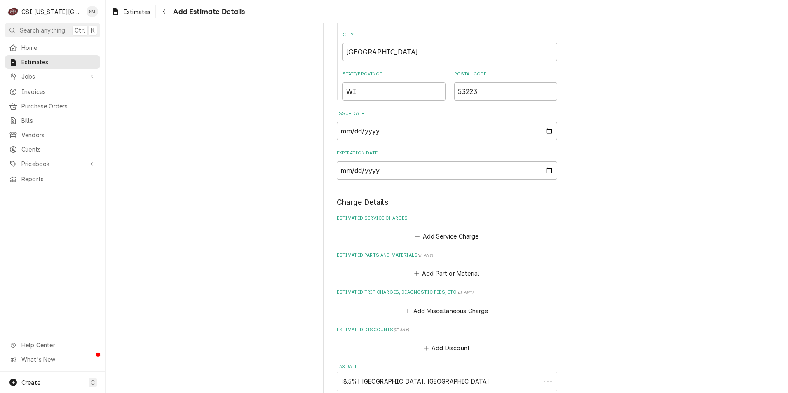
scroll to position [710, 0]
